Goal: Task Accomplishment & Management: Manage account settings

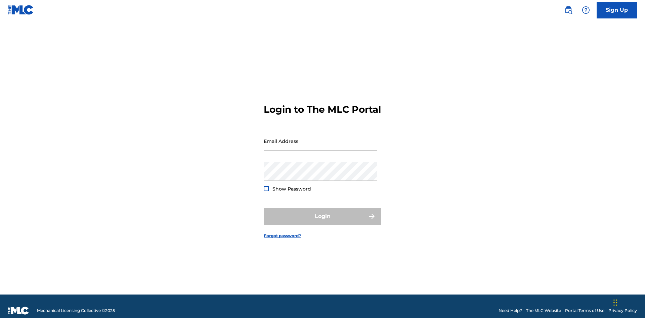
scroll to position [9, 0]
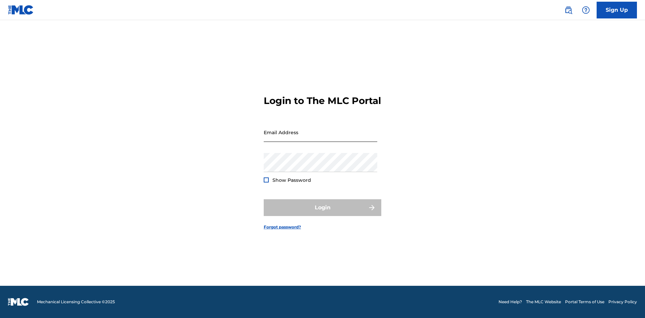
click at [320, 138] on input "Email Address" at bounding box center [321, 132] width 114 height 19
type input "[EMAIL_ADDRESS][DOMAIN_NAME]"
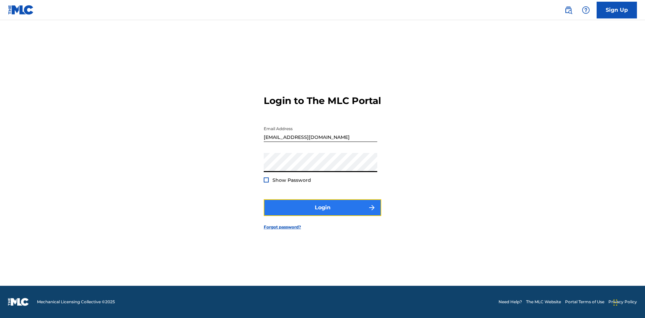
click at [323, 214] on button "Login" at bounding box center [323, 208] width 118 height 17
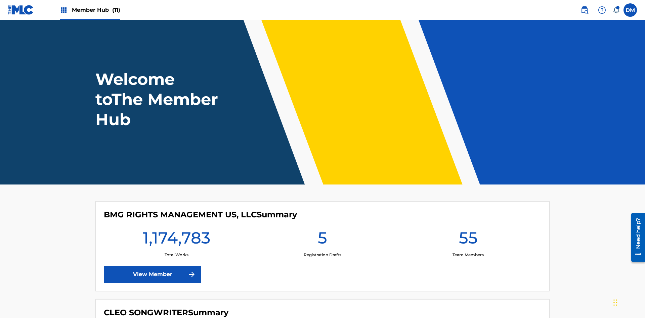
click at [96, 10] on span "Member Hub (11)" at bounding box center [96, 10] width 48 height 8
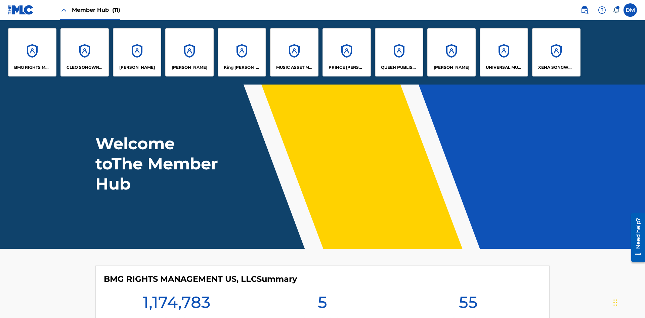
scroll to position [24, 0]
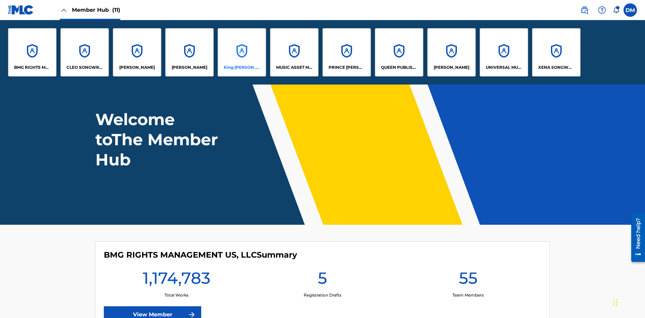
click at [242, 68] on p "King [PERSON_NAME]" at bounding box center [242, 68] width 37 height 6
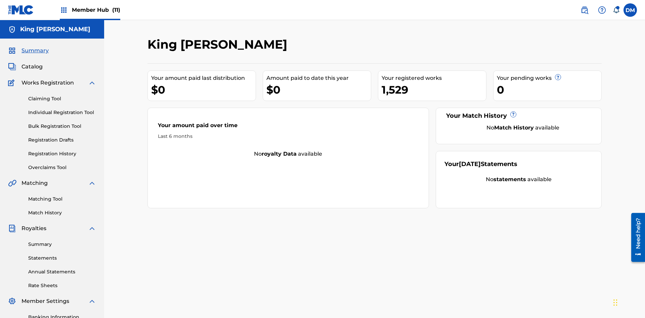
scroll to position [98, 0]
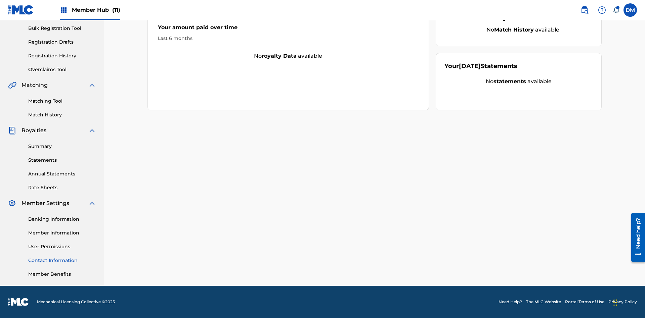
click at [62, 261] on link "Contact Information" at bounding box center [62, 260] width 68 height 7
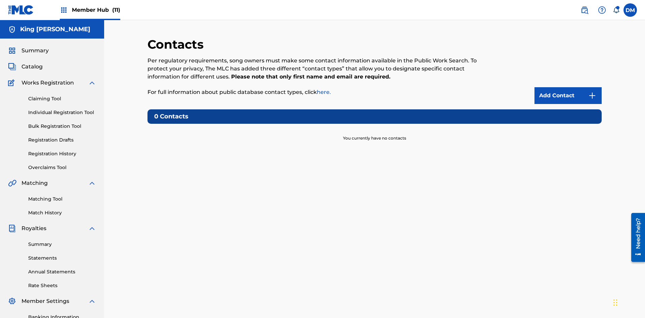
scroll to position [51, 0]
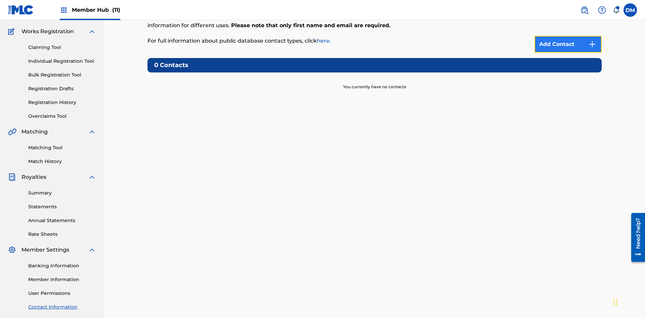
click at [592, 44] on img at bounding box center [592, 44] width 8 height 8
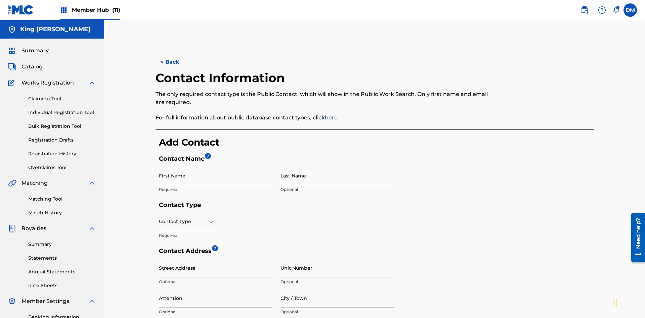
scroll to position [126, 0]
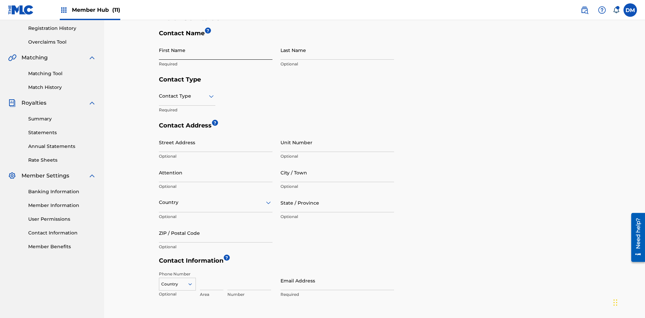
click at [216, 50] on input "First Name" at bounding box center [216, 50] width 114 height 19
type input "2025.09.24.04.24.54"
click at [337, 50] on input "Last Name" at bounding box center [338, 50] width 114 height 19
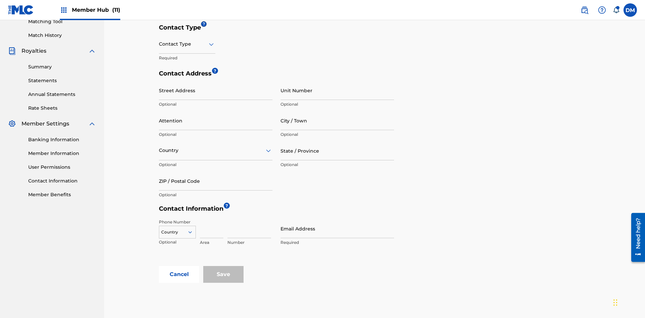
type input "2025.09.24.04.24.54"
click at [159, 44] on input "text" at bounding box center [159, 44] width 1 height 7
click at [187, 61] on div "Public" at bounding box center [187, 61] width 56 height 15
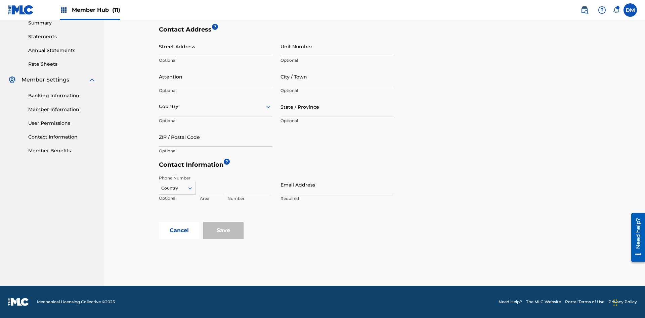
click at [337, 185] on input "Email Address" at bounding box center [338, 184] width 114 height 19
type input "[EMAIL_ADDRESS][DOMAIN_NAME]"
click at [223, 231] on input "Save" at bounding box center [223, 230] width 40 height 17
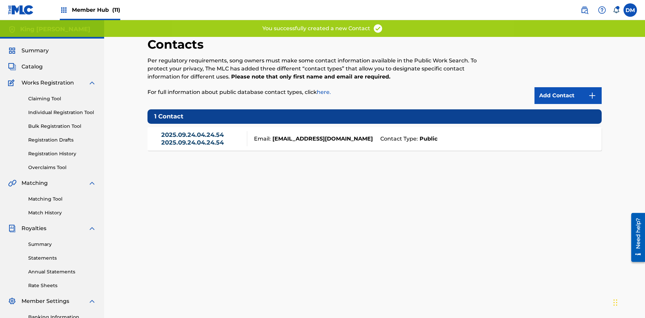
scroll to position [98, 0]
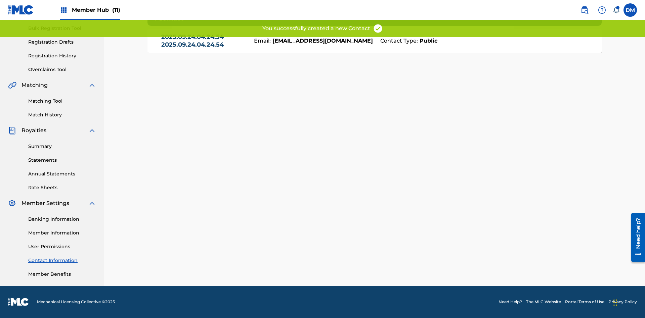
click at [62, 261] on link "Contact Information" at bounding box center [62, 260] width 68 height 7
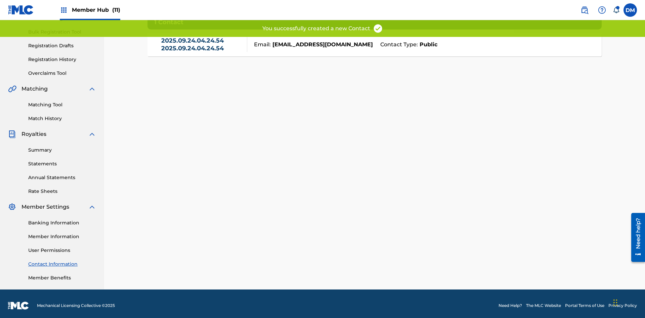
scroll to position [91, 0]
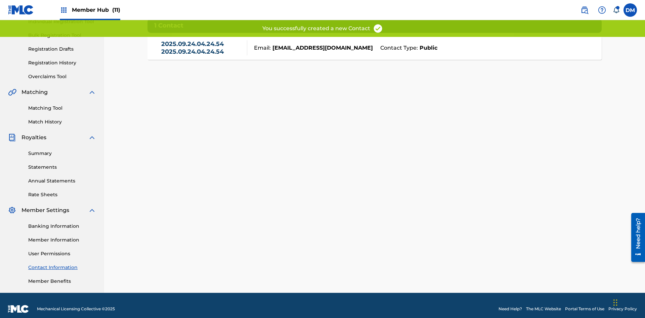
click at [202, 48] on link "2025.09.24.04.24.54 2025.09.24.04.24.54" at bounding box center [202, 47] width 83 height 15
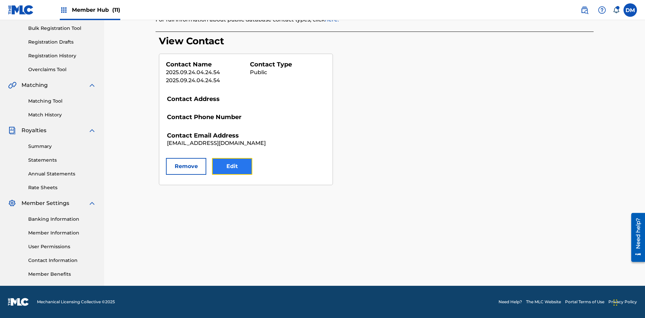
click at [232, 167] on button "Edit" at bounding box center [232, 166] width 40 height 17
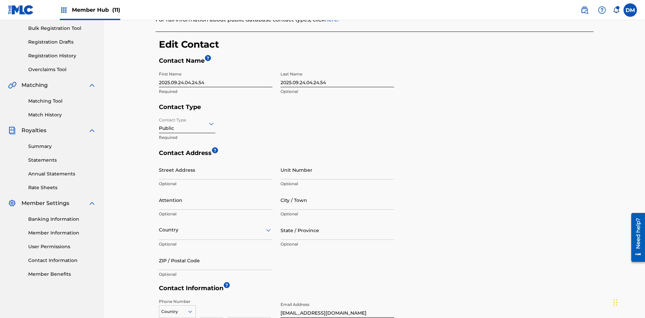
scroll to position [126, 0]
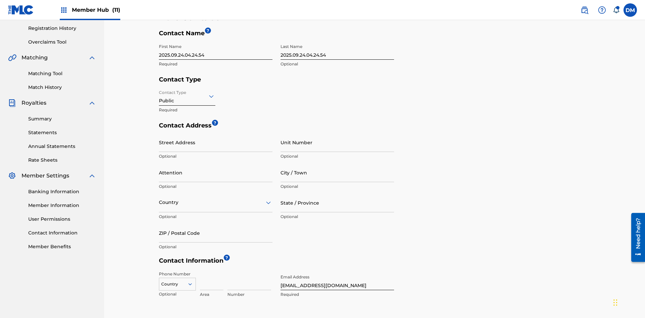
click at [216, 50] on input "2025.09.24.04.24.54" at bounding box center [216, 50] width 114 height 19
type input "2025.09.24.04.26.59"
click at [337, 50] on input "2025.09.24.04.24.54" at bounding box center [338, 50] width 114 height 19
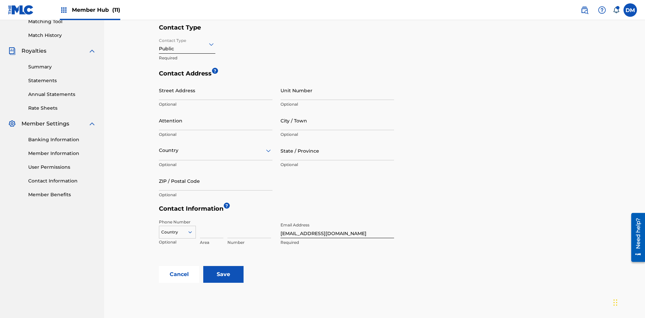
type input "2025.09.24.04.26.59"
click at [159, 44] on input "Contact Type" at bounding box center [159, 44] width 1 height 7
click at [187, 76] on div "Finance" at bounding box center [187, 76] width 56 height 15
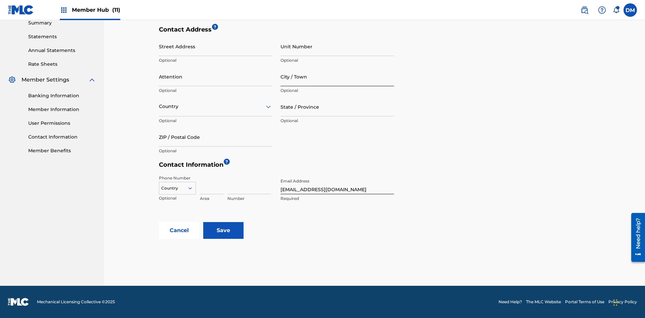
click at [337, 77] on input "City / Town" at bounding box center [338, 76] width 114 height 19
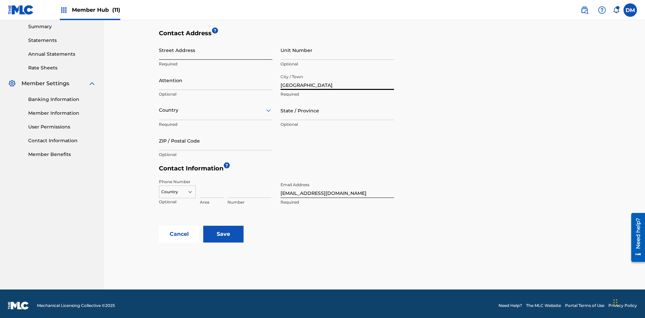
type input "[GEOGRAPHIC_DATA]"
click at [216, 50] on input "Street Address" at bounding box center [216, 50] width 114 height 19
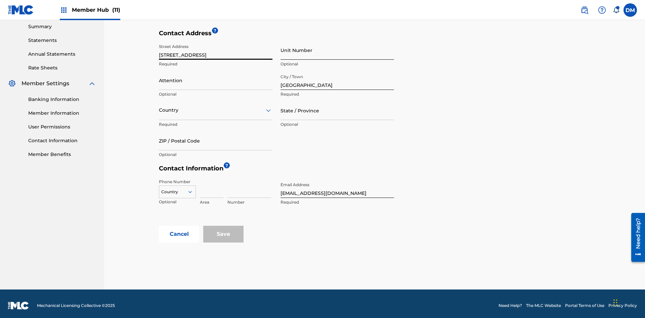
type input "[STREET_ADDRESS]"
click at [337, 50] on input "Unit Number" at bounding box center [338, 50] width 114 height 19
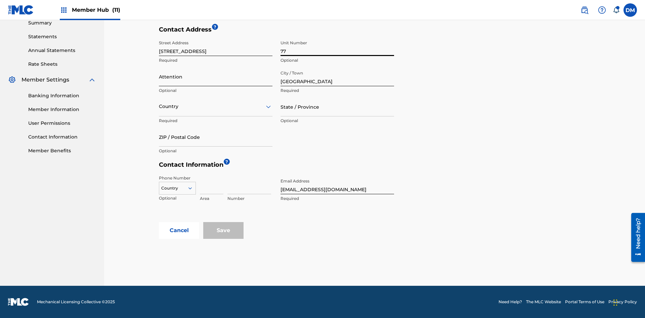
type input "77"
click at [216, 77] on input "Attention" at bounding box center [216, 76] width 114 height 19
type input "[PERSON_NAME]"
click at [159, 106] on input "text" at bounding box center [159, 106] width 1 height 7
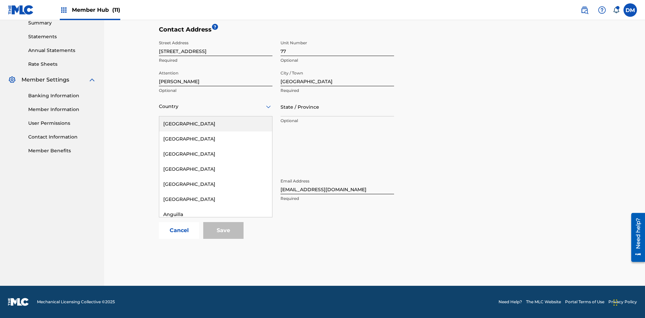
click at [216, 298] on div "[GEOGRAPHIC_DATA]" at bounding box center [215, 290] width 113 height 15
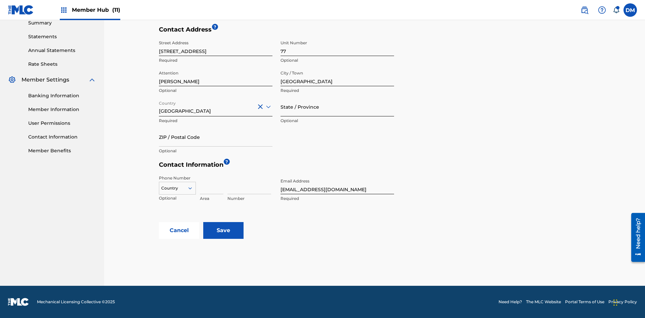
click at [337, 107] on input "State / Province" at bounding box center [338, 106] width 114 height 19
type input "[GEOGRAPHIC_DATA]"
click at [216, 137] on input "ZIP / Postal Code" at bounding box center [216, 137] width 114 height 19
type input "2060"
click at [193, 188] on icon at bounding box center [190, 188] width 6 height 6
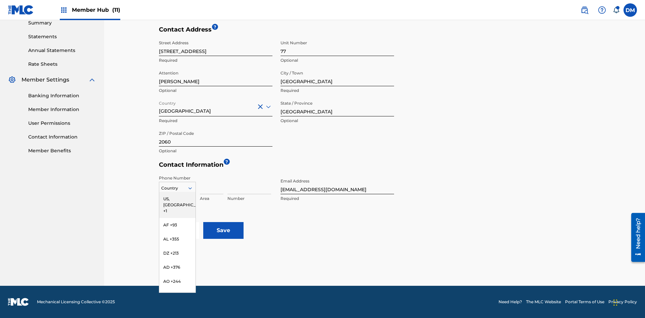
click at [212, 185] on input at bounding box center [212, 184] width 24 height 19
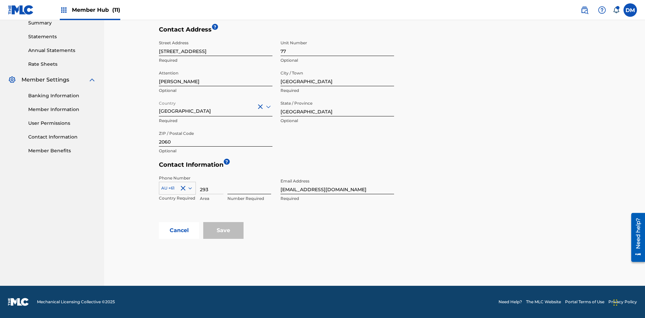
type input "293"
click at [249, 185] on input at bounding box center [249, 184] width 44 height 19
type input "9199000"
click at [337, 185] on input "[EMAIL_ADDRESS][DOMAIN_NAME]" at bounding box center [338, 184] width 114 height 19
type input "[EMAIL_ADDRESS][DOMAIN_NAME]"
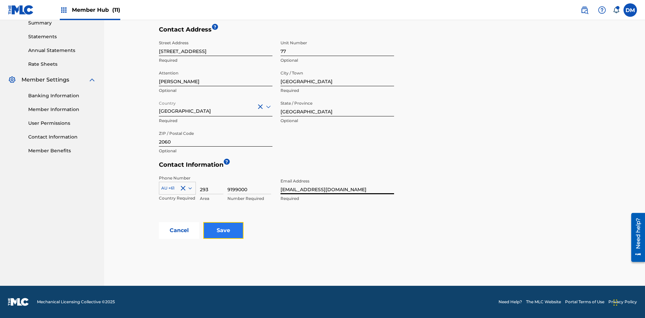
click at [223, 231] on input "Save" at bounding box center [223, 230] width 40 height 17
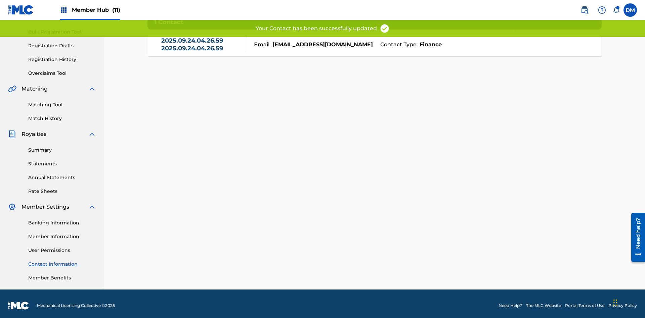
scroll to position [91, 0]
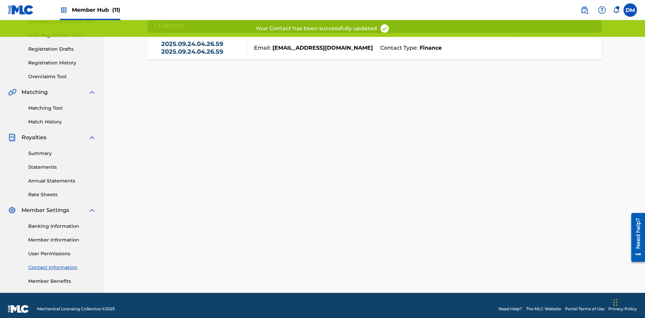
click at [202, 48] on link "2025.09.24.04.26.59 2025.09.24.04.26.59" at bounding box center [202, 47] width 83 height 15
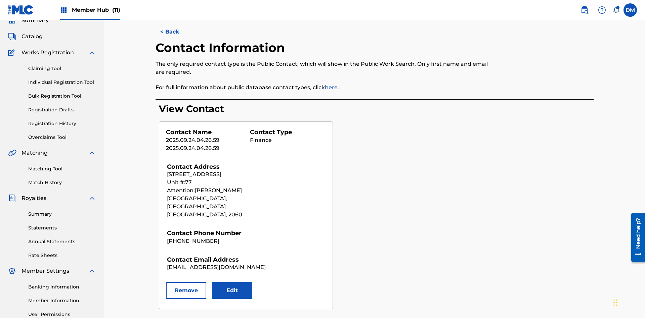
scroll to position [98, 0]
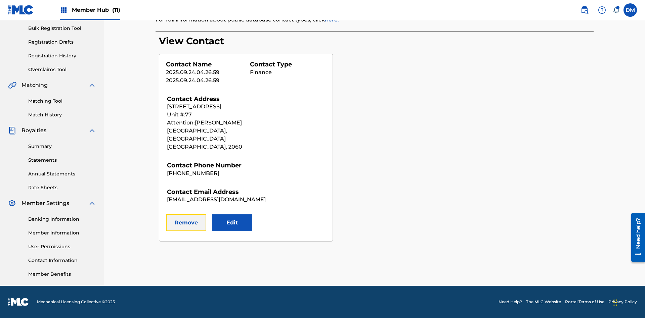
click at [186, 215] on button "Remove" at bounding box center [186, 223] width 40 height 17
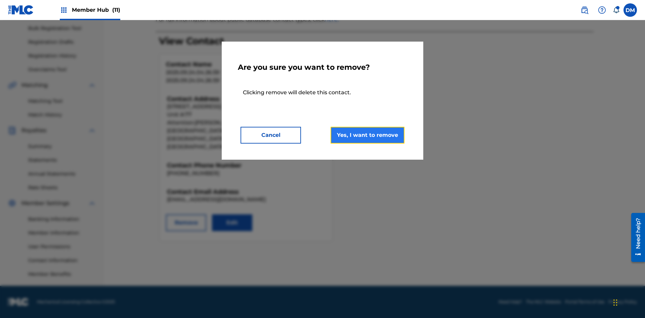
click at [368, 135] on button "Yes, I want to remove" at bounding box center [368, 135] width 74 height 17
